Goal: Task Accomplishment & Management: Complete application form

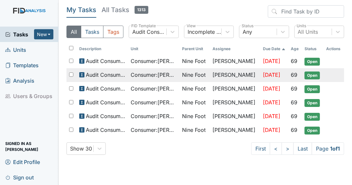
click at [314, 74] on span "Open" at bounding box center [311, 75] width 15 height 8
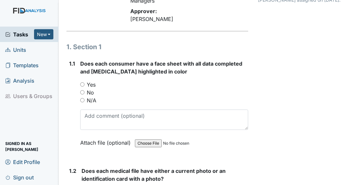
scroll to position [79, 0]
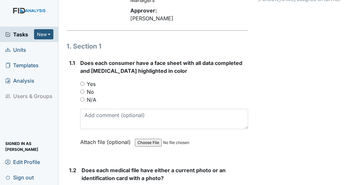
click at [83, 83] on input "Yes" at bounding box center [82, 83] width 4 height 4
radio input "true"
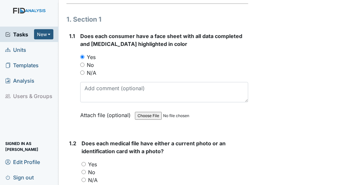
scroll to position [157, 0]
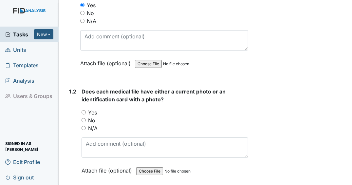
click at [84, 112] on input "Yes" at bounding box center [83, 112] width 4 height 4
radio input "true"
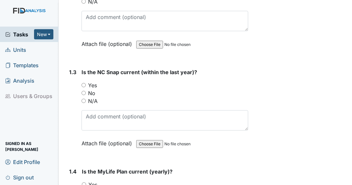
scroll to position [288, 0]
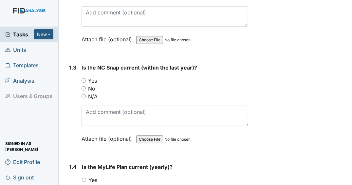
drag, startPoint x: 83, startPoint y: 80, endPoint x: 86, endPoint y: 81, distance: 3.3
click at [83, 80] on input "Yes" at bounding box center [83, 80] width 4 height 4
radio input "true"
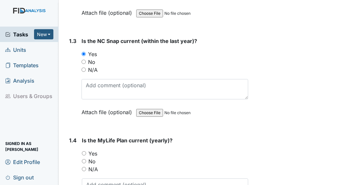
scroll to position [367, 0]
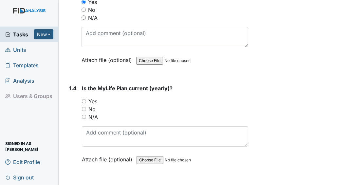
click at [85, 99] on input "Yes" at bounding box center [84, 101] width 4 height 4
radio input "true"
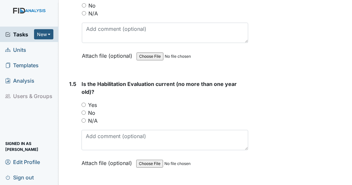
scroll to position [471, 0]
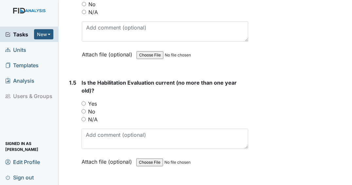
click at [84, 102] on input "Yes" at bounding box center [83, 103] width 4 height 4
radio input "true"
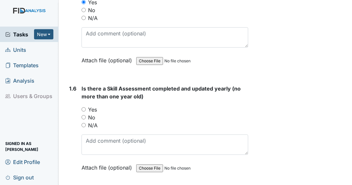
scroll to position [576, 0]
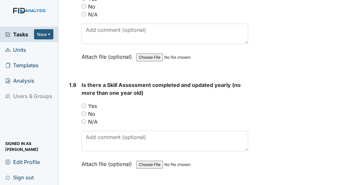
click at [86, 112] on div "No" at bounding box center [164, 114] width 167 height 8
drag, startPoint x: 84, startPoint y: 111, endPoint x: 108, endPoint y: 108, distance: 23.7
click at [84, 111] on input "No" at bounding box center [83, 113] width 4 height 4
radio input "true"
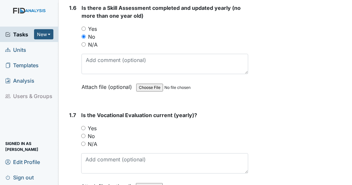
scroll to position [655, 0]
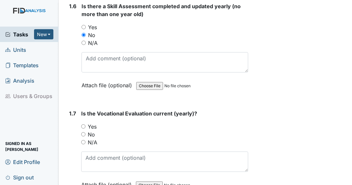
click at [84, 132] on input "No" at bounding box center [83, 134] width 4 height 4
radio input "true"
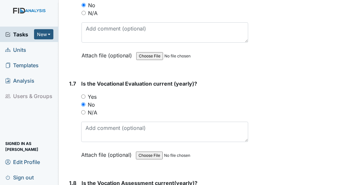
scroll to position [733, 0]
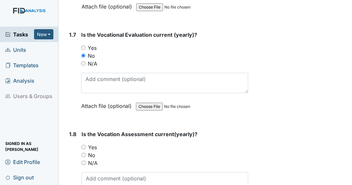
drag, startPoint x: 85, startPoint y: 159, endPoint x: 111, endPoint y: 137, distance: 33.9
click at [85, 160] on input "N/A" at bounding box center [83, 162] width 4 height 4
radio input "true"
click at [83, 61] on input "N/A" at bounding box center [83, 63] width 4 height 4
radio input "true"
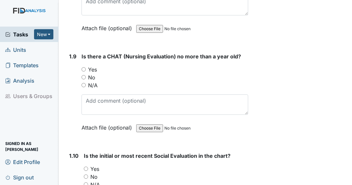
scroll to position [916, 0]
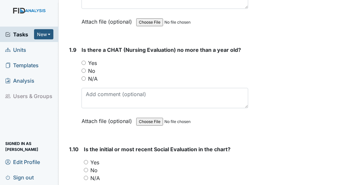
click at [84, 61] on input "Yes" at bounding box center [83, 63] width 4 height 4
radio input "true"
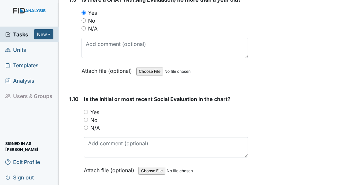
scroll to position [969, 0]
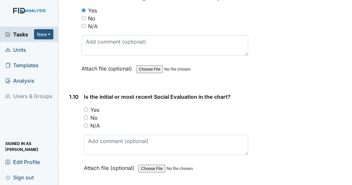
click at [86, 107] on input "Yes" at bounding box center [86, 109] width 4 height 4
radio input "true"
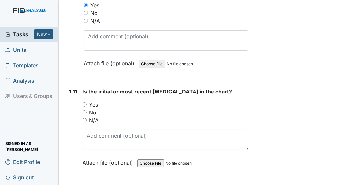
scroll to position [1073, 0]
click at [85, 106] on input "Yes" at bounding box center [84, 104] width 4 height 4
radio input "true"
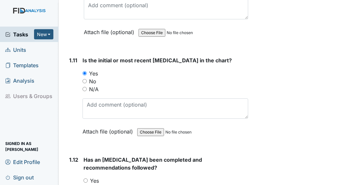
scroll to position [1178, 0]
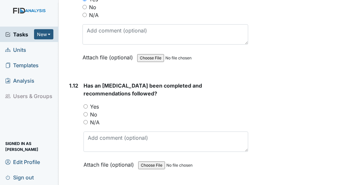
click at [86, 108] on input "Yes" at bounding box center [85, 106] width 4 height 4
radio input "true"
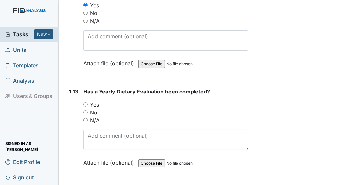
scroll to position [1283, 0]
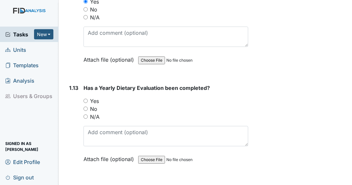
click at [87, 101] on input "Yes" at bounding box center [85, 101] width 4 height 4
radio input "true"
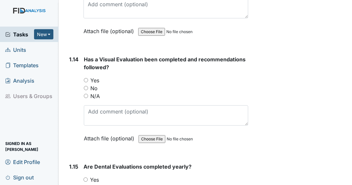
scroll to position [1414, 0]
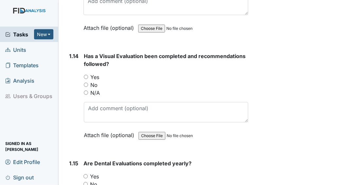
click at [86, 79] on input "Yes" at bounding box center [86, 77] width 4 height 4
radio input "true"
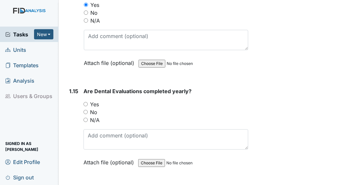
scroll to position [1492, 0]
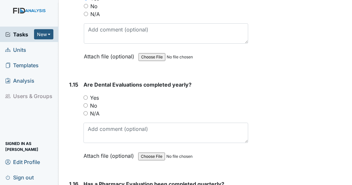
click at [87, 98] on input "Yes" at bounding box center [85, 97] width 4 height 4
radio input "true"
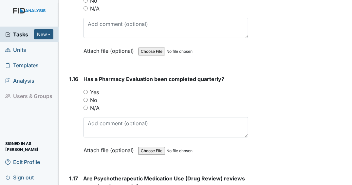
click at [86, 94] on input "Yes" at bounding box center [85, 92] width 4 height 4
radio input "true"
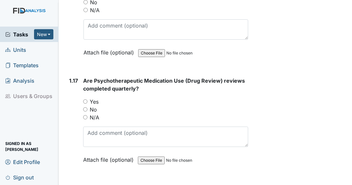
scroll to position [1702, 0]
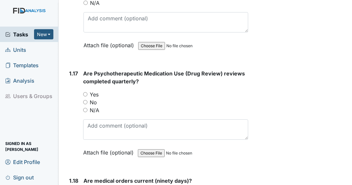
click at [86, 110] on input "N/A" at bounding box center [85, 110] width 4 height 4
radio input "true"
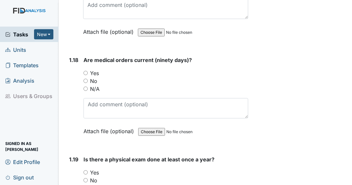
scroll to position [1833, 0]
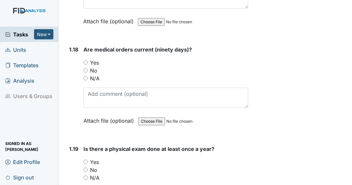
drag, startPoint x: 87, startPoint y: 63, endPoint x: 94, endPoint y: 70, distance: 10.4
click at [87, 63] on input "Yes" at bounding box center [85, 62] width 4 height 4
radio input "true"
click at [86, 160] on input "Yes" at bounding box center [85, 161] width 4 height 4
radio input "true"
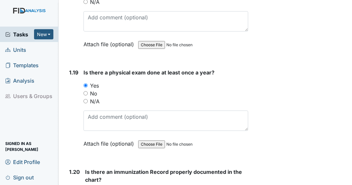
scroll to position [1937, 0]
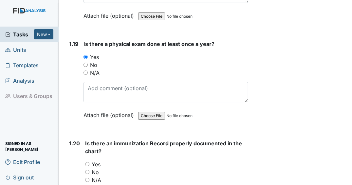
drag, startPoint x: 87, startPoint y: 171, endPoint x: 98, endPoint y: 167, distance: 11.1
click at [88, 170] on input "No" at bounding box center [87, 172] width 4 height 4
radio input "true"
click at [87, 164] on input "Yes" at bounding box center [87, 164] width 4 height 4
radio input "true"
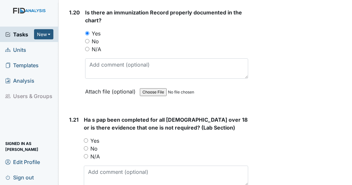
scroll to position [2068, 0]
click at [88, 155] on div "N/A" at bounding box center [166, 156] width 164 height 8
click at [87, 154] on input "N/A" at bounding box center [86, 155] width 4 height 4
radio input "true"
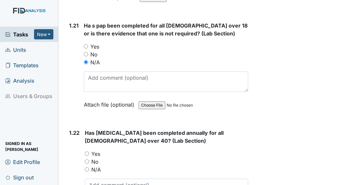
scroll to position [2173, 0]
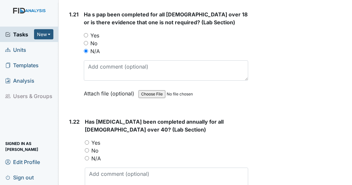
click at [87, 156] on input "N/A" at bounding box center [87, 158] width 4 height 4
radio input "true"
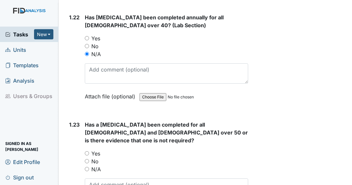
scroll to position [2278, 0]
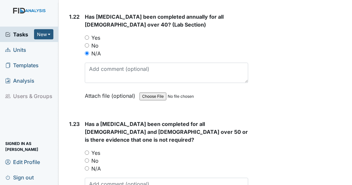
click at [87, 166] on input "N/A" at bounding box center [87, 168] width 4 height 4
radio input "true"
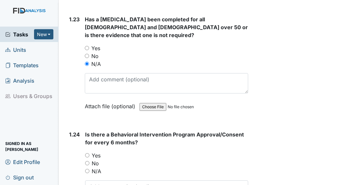
scroll to position [2383, 0]
click at [88, 153] on input "Yes" at bounding box center [87, 155] width 4 height 4
radio input "true"
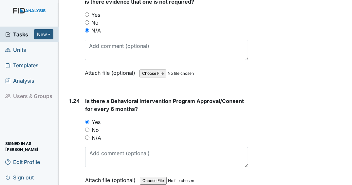
scroll to position [2487, 0]
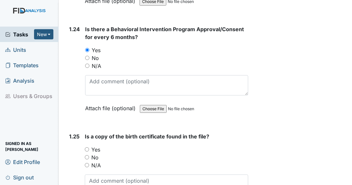
click at [87, 147] on input "Yes" at bounding box center [87, 149] width 4 height 4
radio input "true"
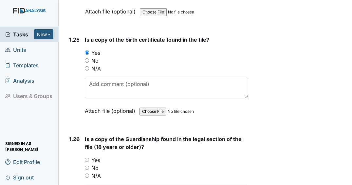
scroll to position [2592, 0]
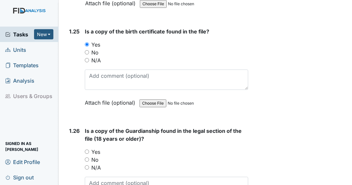
click at [87, 149] on input "Yes" at bounding box center [87, 151] width 4 height 4
radio input "true"
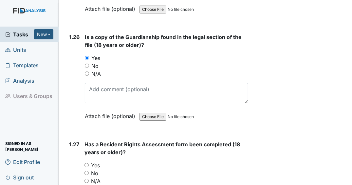
scroll to position [2697, 0]
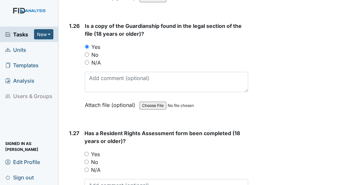
click at [86, 152] on input "Yes" at bounding box center [86, 154] width 4 height 4
radio input "true"
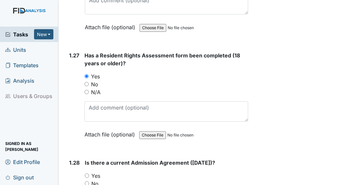
scroll to position [2775, 0]
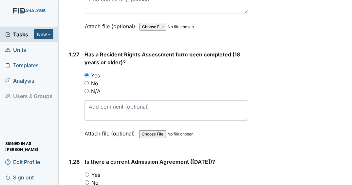
click at [85, 180] on input "No" at bounding box center [87, 182] width 4 height 4
radio input "true"
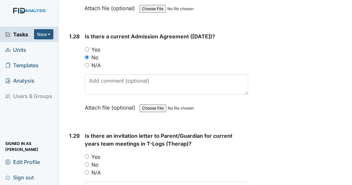
scroll to position [2932, 0]
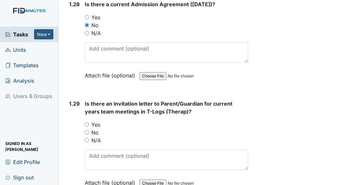
click at [88, 130] on input "No" at bounding box center [87, 132] width 4 height 4
radio input "true"
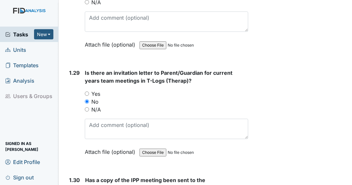
scroll to position [3037, 0]
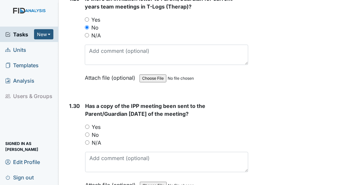
click at [88, 124] on input "Yes" at bounding box center [87, 126] width 4 height 4
radio input "true"
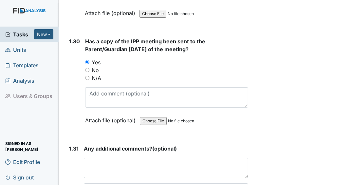
scroll to position [3142, 0]
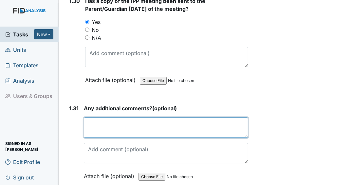
drag, startPoint x: 128, startPoint y: 114, endPoint x: 142, endPoint y: 123, distance: 17.3
click at [128, 117] on textarea at bounding box center [166, 127] width 164 height 20
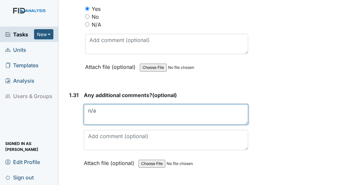
scroll to position [3161, 0]
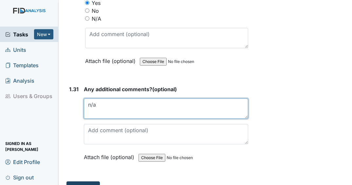
type textarea "n/a"
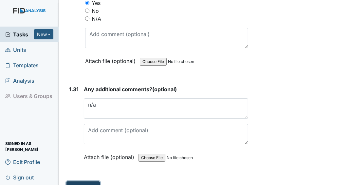
click at [91, 181] on button "Submit" at bounding box center [82, 187] width 33 height 12
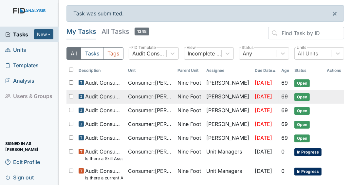
click at [115, 95] on span "Audit Consumers Charts" at bounding box center [104, 96] width 38 height 8
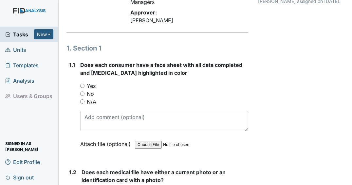
scroll to position [105, 0]
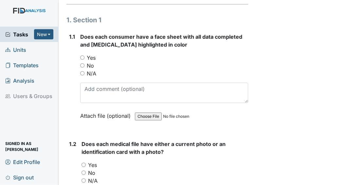
click at [82, 58] on input "Yes" at bounding box center [82, 57] width 4 height 4
radio input "true"
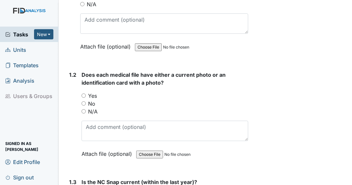
scroll to position [183, 0]
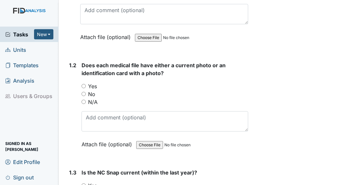
click at [84, 87] on input "Yes" at bounding box center [83, 86] width 4 height 4
radio input "true"
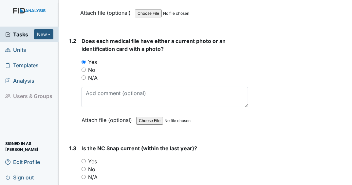
scroll to position [236, 0]
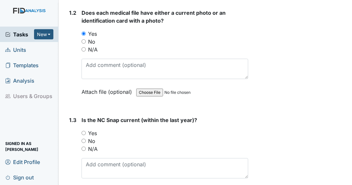
click at [85, 133] on input "Yes" at bounding box center [83, 133] width 4 height 4
radio input "true"
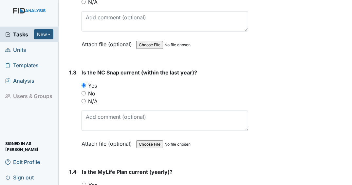
scroll to position [340, 0]
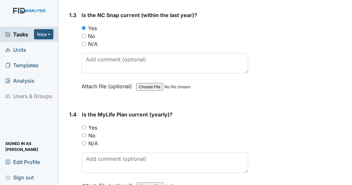
click at [85, 126] on input "Yes" at bounding box center [84, 127] width 4 height 4
radio input "true"
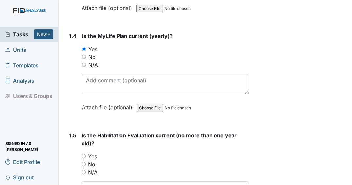
scroll to position [419, 0]
click at [85, 153] on input "Yes" at bounding box center [83, 155] width 4 height 4
radio input "true"
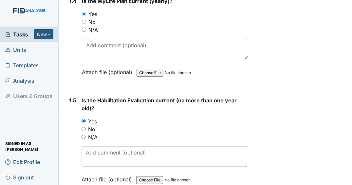
scroll to position [524, 0]
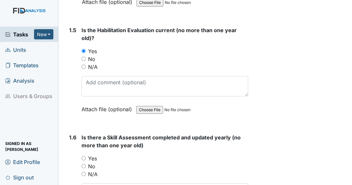
click at [82, 156] on input "Yes" at bounding box center [83, 158] width 4 height 4
radio input "true"
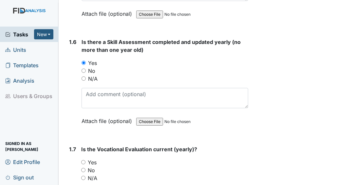
scroll to position [655, 0]
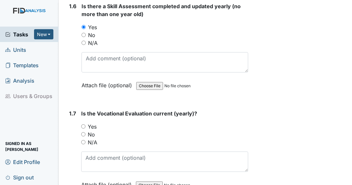
click at [85, 124] on input "Yes" at bounding box center [83, 126] width 4 height 4
radio input "true"
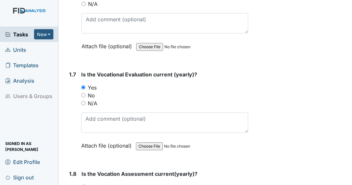
scroll to position [759, 0]
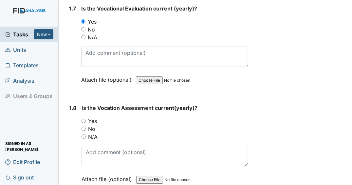
click at [84, 118] on input "Yes" at bounding box center [83, 120] width 4 height 4
radio input "true"
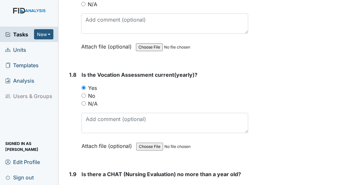
scroll to position [864, 0]
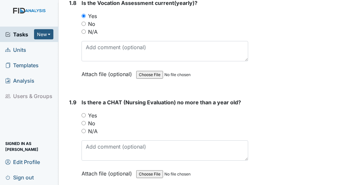
click at [85, 113] on input "Yes" at bounding box center [83, 115] width 4 height 4
radio input "true"
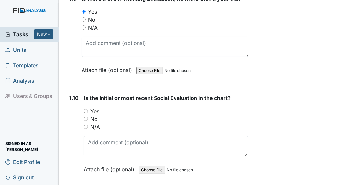
scroll to position [969, 0]
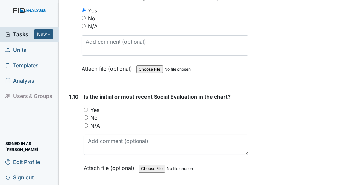
click at [85, 108] on div "Yes" at bounding box center [166, 110] width 164 height 8
click at [86, 107] on input "Yes" at bounding box center [86, 109] width 4 height 4
radio input "true"
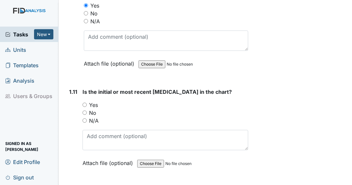
scroll to position [1073, 0]
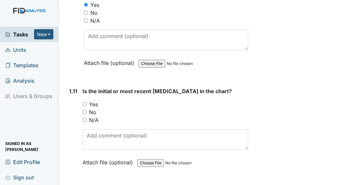
click at [85, 106] on input "Yes" at bounding box center [84, 104] width 4 height 4
radio input "true"
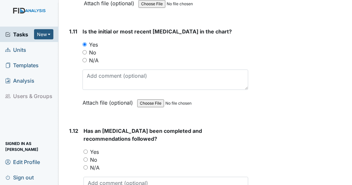
scroll to position [1204, 0]
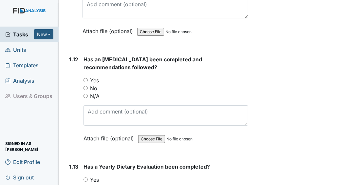
click at [87, 82] on input "Yes" at bounding box center [85, 80] width 4 height 4
radio input "true"
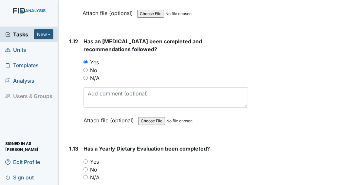
scroll to position [1283, 0]
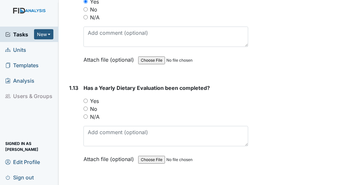
click at [85, 103] on input "Yes" at bounding box center [85, 101] width 4 height 4
radio input "true"
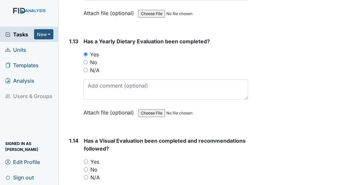
scroll to position [1414, 0]
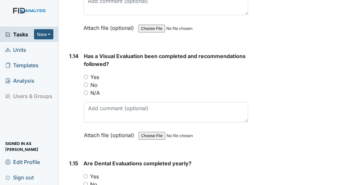
drag, startPoint x: 85, startPoint y: 80, endPoint x: 86, endPoint y: 88, distance: 8.6
click at [85, 79] on input "Yes" at bounding box center [86, 77] width 4 height 4
radio input "true"
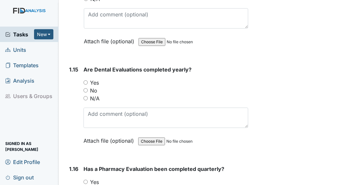
scroll to position [1519, 0]
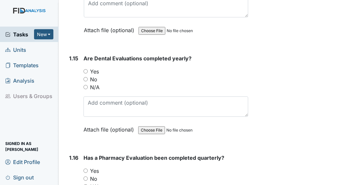
click at [87, 72] on input "Yes" at bounding box center [85, 71] width 4 height 4
radio input "true"
drag, startPoint x: 85, startPoint y: 171, endPoint x: 91, endPoint y: 159, distance: 12.7
click at [85, 171] on input "Yes" at bounding box center [85, 170] width 4 height 4
radio input "true"
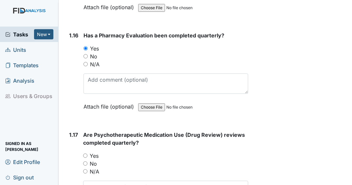
scroll to position [1649, 0]
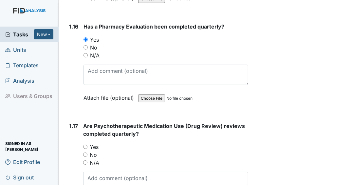
click at [85, 148] on input "Yes" at bounding box center [85, 146] width 4 height 4
radio input "true"
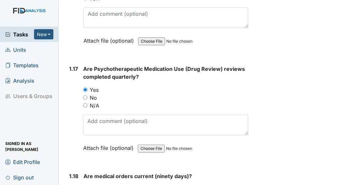
scroll to position [1807, 0]
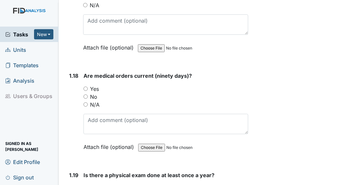
click at [85, 90] on input "Yes" at bounding box center [85, 88] width 4 height 4
radio input "true"
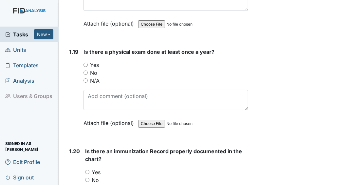
scroll to position [1937, 0]
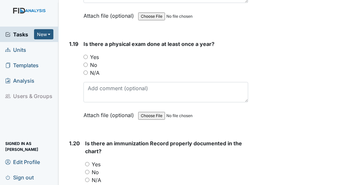
click at [85, 57] on input "Yes" at bounding box center [85, 57] width 4 height 4
radio input "true"
click at [88, 162] on input "Yes" at bounding box center [87, 164] width 4 height 4
radio input "true"
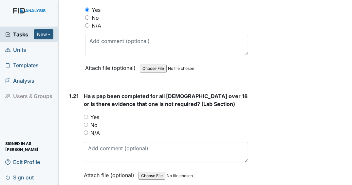
scroll to position [2095, 0]
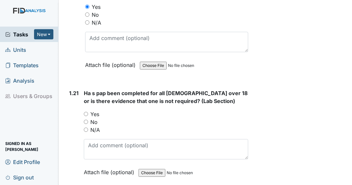
click at [86, 130] on input "N/A" at bounding box center [86, 129] width 4 height 4
radio input "true"
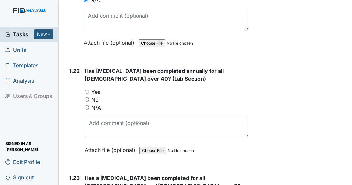
scroll to position [2225, 0]
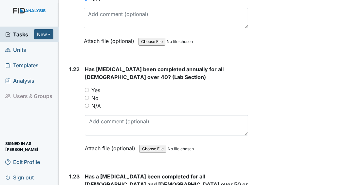
click at [86, 104] on input "N/A" at bounding box center [87, 105] width 4 height 4
radio input "true"
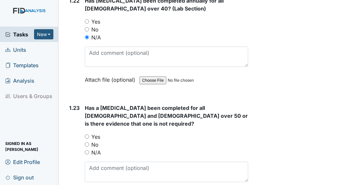
scroll to position [2304, 0]
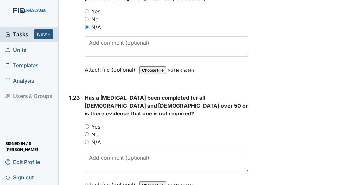
click at [87, 124] on input "Yes" at bounding box center [87, 126] width 4 height 4
radio input "true"
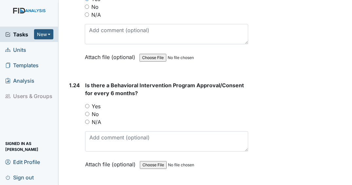
scroll to position [2435, 0]
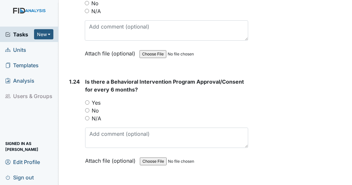
drag, startPoint x: 88, startPoint y: 99, endPoint x: 91, endPoint y: 98, distance: 3.4
click at [88, 108] on input "No" at bounding box center [87, 110] width 4 height 4
radio input "true"
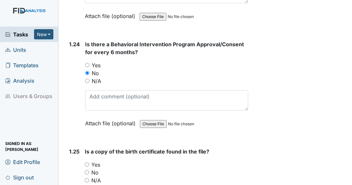
scroll to position [2513, 0]
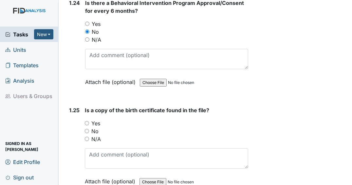
click at [88, 129] on input "No" at bounding box center [87, 131] width 4 height 4
radio input "true"
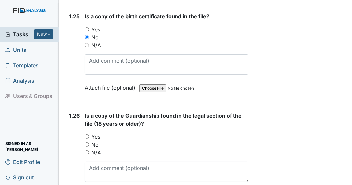
scroll to position [2618, 0]
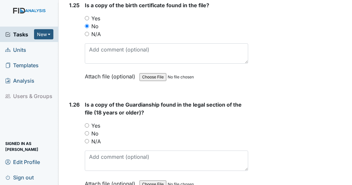
click at [87, 123] on input "Yes" at bounding box center [87, 125] width 4 height 4
radio input "true"
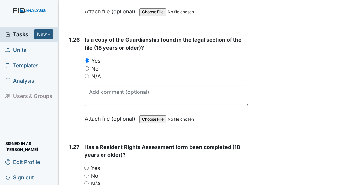
scroll to position [2723, 0]
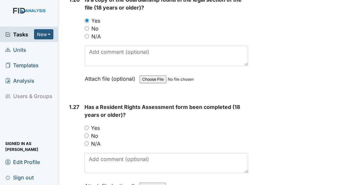
drag, startPoint x: 87, startPoint y: 116, endPoint x: 93, endPoint y: 118, distance: 5.6
click at [87, 125] on input "Yes" at bounding box center [86, 127] width 4 height 4
radio input "true"
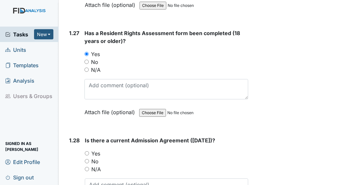
scroll to position [2801, 0]
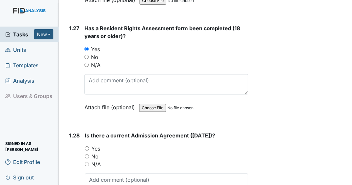
click at [89, 146] on input "Yes" at bounding box center [87, 148] width 4 height 4
radio input "true"
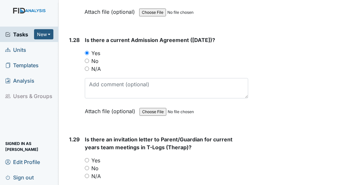
scroll to position [2906, 0]
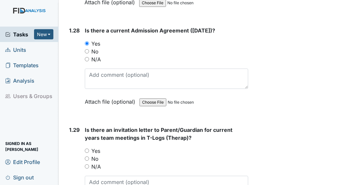
click at [87, 156] on input "No" at bounding box center [87, 158] width 4 height 4
radio input "true"
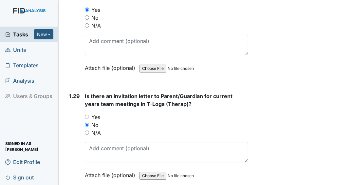
scroll to position [3011, 0]
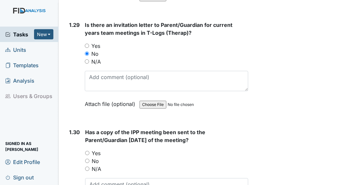
click at [88, 151] on input "Yes" at bounding box center [87, 153] width 4 height 4
radio input "true"
click at [87, 44] on input "Yes" at bounding box center [87, 46] width 4 height 4
radio input "true"
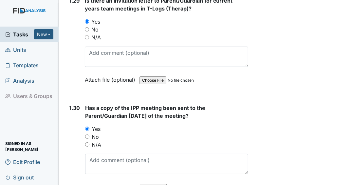
scroll to position [3116, 0]
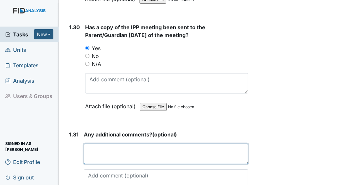
drag, startPoint x: 111, startPoint y: 137, endPoint x: 115, endPoint y: 137, distance: 4.0
click at [112, 143] on textarea at bounding box center [166, 153] width 164 height 20
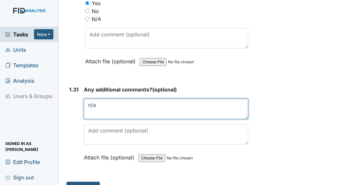
scroll to position [3161, 0]
type textarea "n/a"
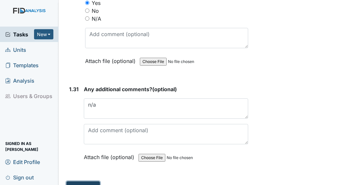
click at [92, 181] on button "Submit" at bounding box center [82, 187] width 33 height 12
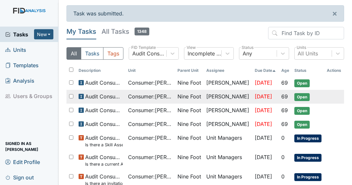
click at [171, 99] on td "Consumer : Kolb, Shawn" at bounding box center [149, 97] width 49 height 14
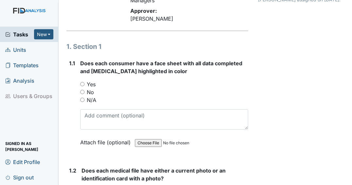
scroll to position [79, 0]
drag, startPoint x: 83, startPoint y: 84, endPoint x: 89, endPoint y: 84, distance: 6.5
click at [83, 85] on input "Yes" at bounding box center [82, 83] width 4 height 4
radio input "true"
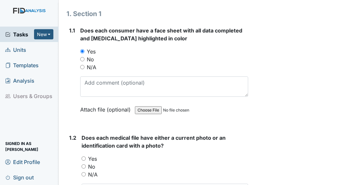
scroll to position [183, 0]
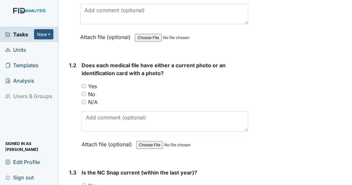
click at [84, 86] on input "Yes" at bounding box center [83, 86] width 4 height 4
radio input "true"
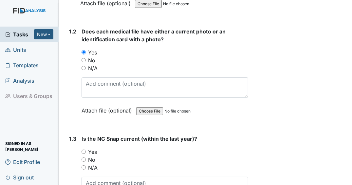
scroll to position [288, 0]
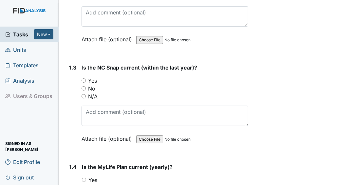
click at [84, 80] on input "Yes" at bounding box center [83, 80] width 4 height 4
radio input "true"
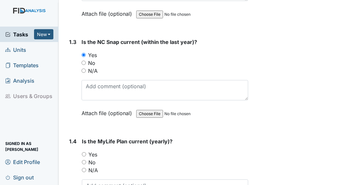
scroll to position [393, 0]
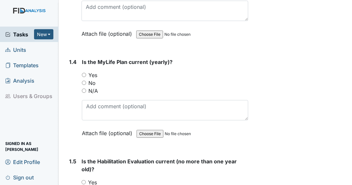
click at [85, 73] on input "Yes" at bounding box center [84, 75] width 4 height 4
radio input "true"
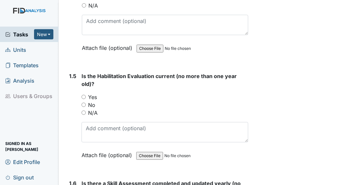
scroll to position [497, 0]
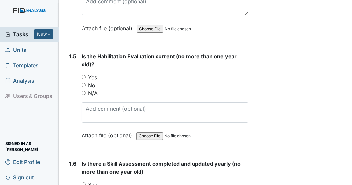
click at [82, 76] on input "Yes" at bounding box center [83, 77] width 4 height 4
radio input "true"
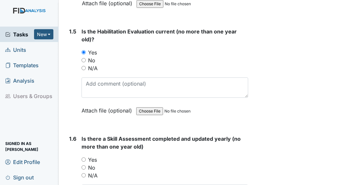
scroll to position [576, 0]
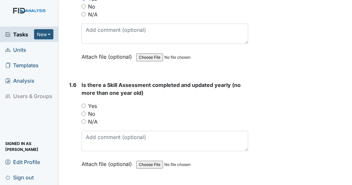
click at [83, 103] on input "Yes" at bounding box center [83, 105] width 4 height 4
radio input "true"
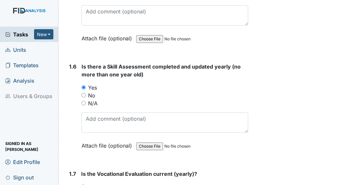
scroll to position [628, 0]
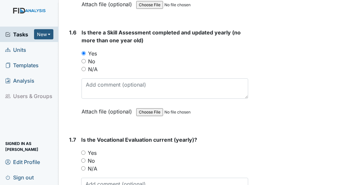
click at [83, 150] on input "Yes" at bounding box center [83, 152] width 4 height 4
radio input "true"
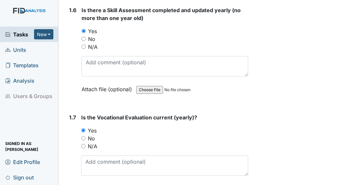
scroll to position [707, 0]
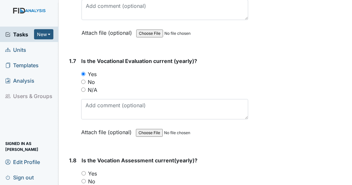
click at [84, 171] on input "Yes" at bounding box center [83, 173] width 4 height 4
radio input "true"
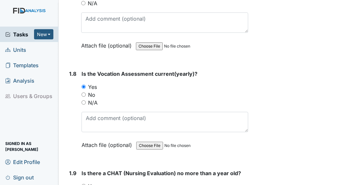
scroll to position [812, 0]
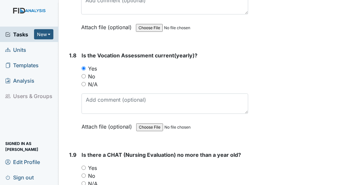
click at [85, 165] on input "Yes" at bounding box center [83, 167] width 4 height 4
radio input "true"
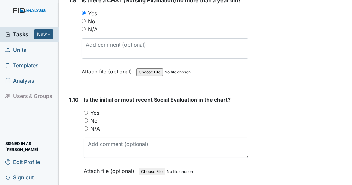
scroll to position [969, 0]
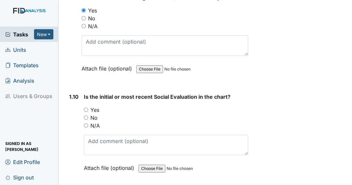
click at [86, 107] on input "Yes" at bounding box center [86, 109] width 4 height 4
radio input "true"
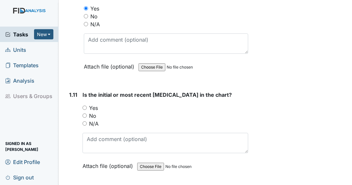
scroll to position [1073, 0]
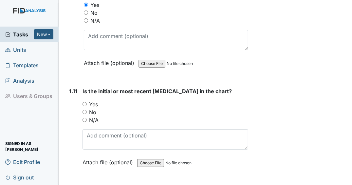
click at [85, 106] on input "Yes" at bounding box center [84, 104] width 4 height 4
radio input "true"
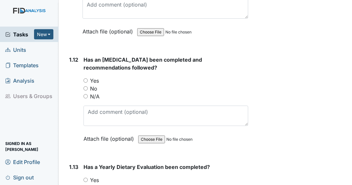
scroll to position [1204, 0]
click at [86, 82] on input "Yes" at bounding box center [85, 80] width 4 height 4
radio input "true"
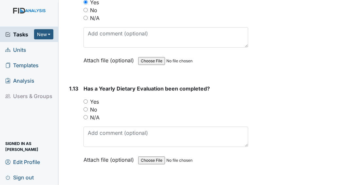
scroll to position [1283, 0]
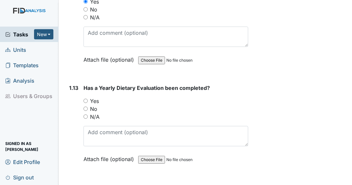
click at [84, 103] on input "Yes" at bounding box center [85, 101] width 4 height 4
radio input "true"
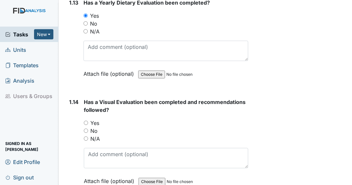
scroll to position [1388, 0]
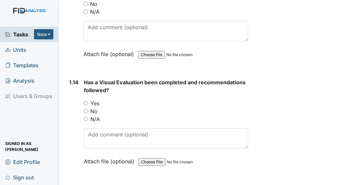
click at [86, 104] on input "Yes" at bounding box center [86, 103] width 4 height 4
radio input "true"
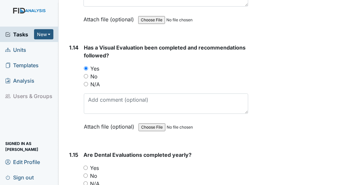
scroll to position [1492, 0]
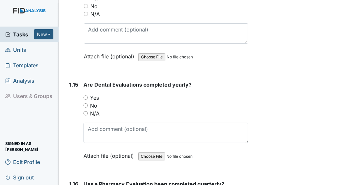
click at [86, 99] on input "Yes" at bounding box center [85, 97] width 4 height 4
radio input "true"
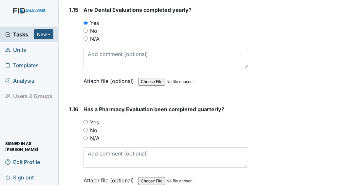
scroll to position [1571, 0]
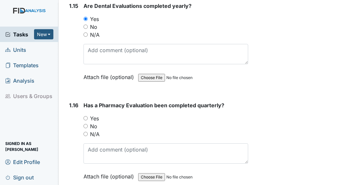
click at [86, 120] on input "Yes" at bounding box center [85, 118] width 4 height 4
radio input "true"
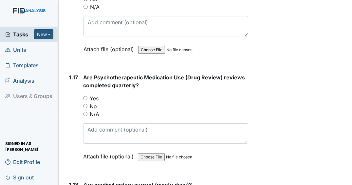
scroll to position [1702, 0]
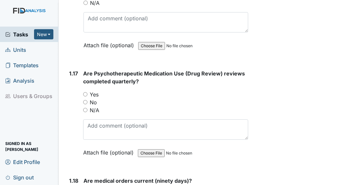
click at [86, 94] on input "Yes" at bounding box center [85, 94] width 4 height 4
radio input "true"
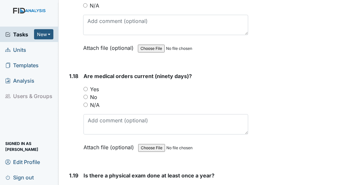
scroll to position [1807, 0]
click at [87, 88] on input "Yes" at bounding box center [85, 88] width 4 height 4
radio input "true"
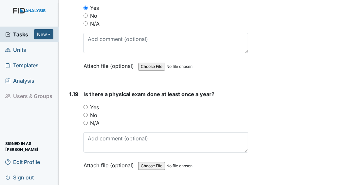
scroll to position [1911, 0]
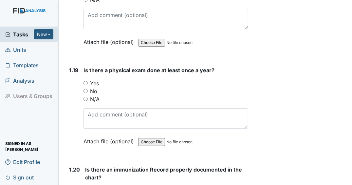
click at [85, 84] on input "Yes" at bounding box center [85, 83] width 4 height 4
radio input "true"
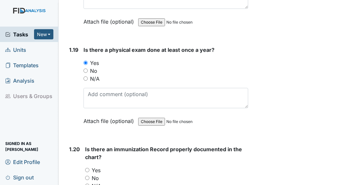
scroll to position [1990, 0]
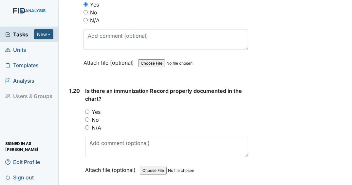
click at [87, 110] on input "Yes" at bounding box center [87, 111] width 4 height 4
radio input "true"
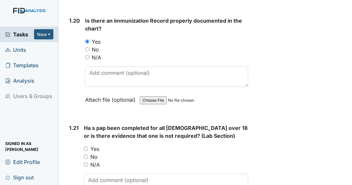
scroll to position [2095, 0]
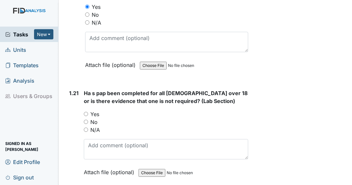
click at [87, 129] on input "N/A" at bounding box center [86, 129] width 4 height 4
radio input "true"
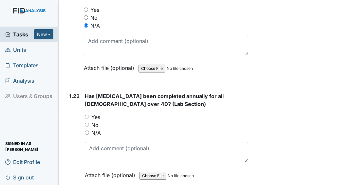
scroll to position [2199, 0]
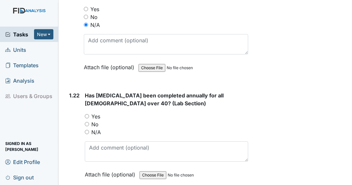
drag, startPoint x: 88, startPoint y: 130, endPoint x: 94, endPoint y: 125, distance: 7.9
click at [89, 130] on input "N/A" at bounding box center [87, 132] width 4 height 4
radio input "true"
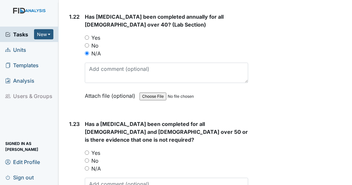
click at [87, 166] on input "N/A" at bounding box center [87, 168] width 4 height 4
radio input "true"
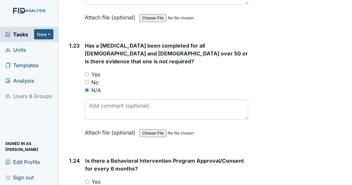
scroll to position [2356, 0]
click at [88, 179] on input "Yes" at bounding box center [87, 181] width 4 height 4
radio input "true"
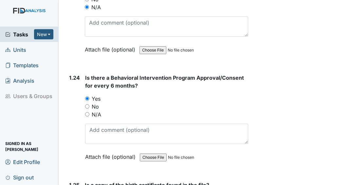
scroll to position [2461, 0]
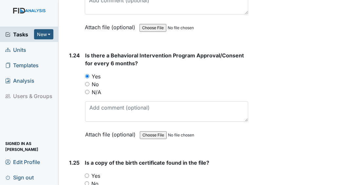
click at [88, 181] on input "No" at bounding box center [87, 183] width 4 height 4
radio input "true"
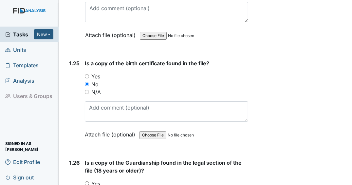
scroll to position [2566, 0]
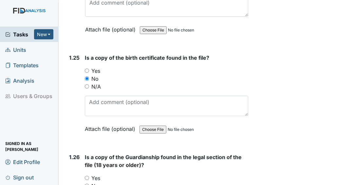
click at [88, 175] on input "Yes" at bounding box center [87, 177] width 4 height 4
radio input "true"
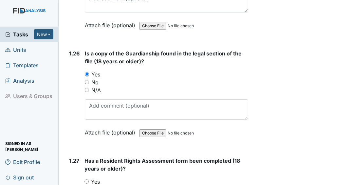
scroll to position [2671, 0]
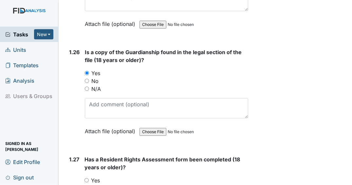
click at [87, 178] on input "Yes" at bounding box center [86, 180] width 4 height 4
radio input "true"
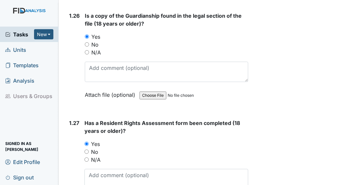
scroll to position [2775, 0]
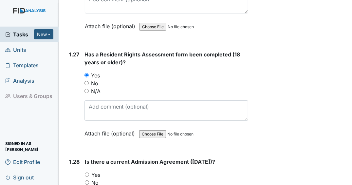
click at [87, 172] on input "Yes" at bounding box center [87, 174] width 4 height 4
radio input "true"
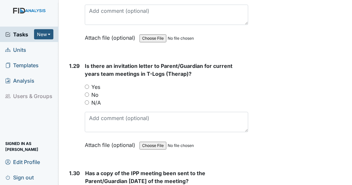
scroll to position [2985, 0]
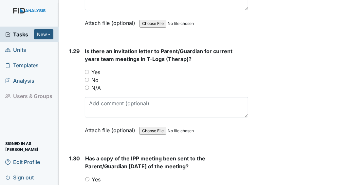
click at [87, 70] on input "Yes" at bounding box center [87, 72] width 4 height 4
radio input "true"
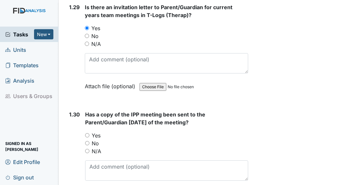
scroll to position [3089, 0]
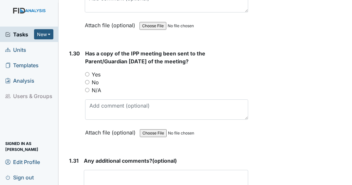
click at [88, 72] on input "Yes" at bounding box center [87, 74] width 4 height 4
radio input "true"
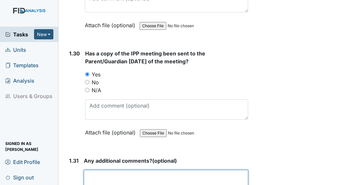
click at [112, 170] on textarea at bounding box center [166, 180] width 164 height 20
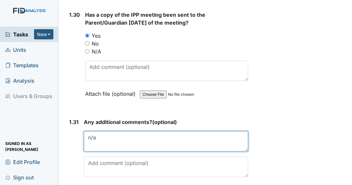
scroll to position [3161, 0]
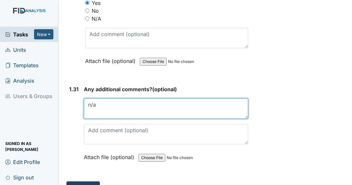
type textarea "n/a"
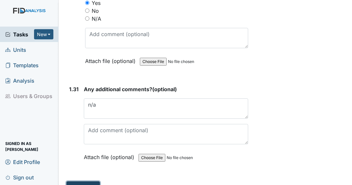
click at [87, 181] on button "Submit" at bounding box center [82, 187] width 33 height 12
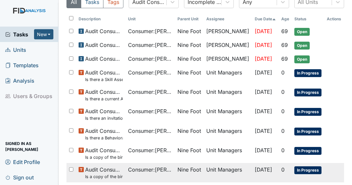
scroll to position [80, 0]
